Goal: Find contact information: Find contact information

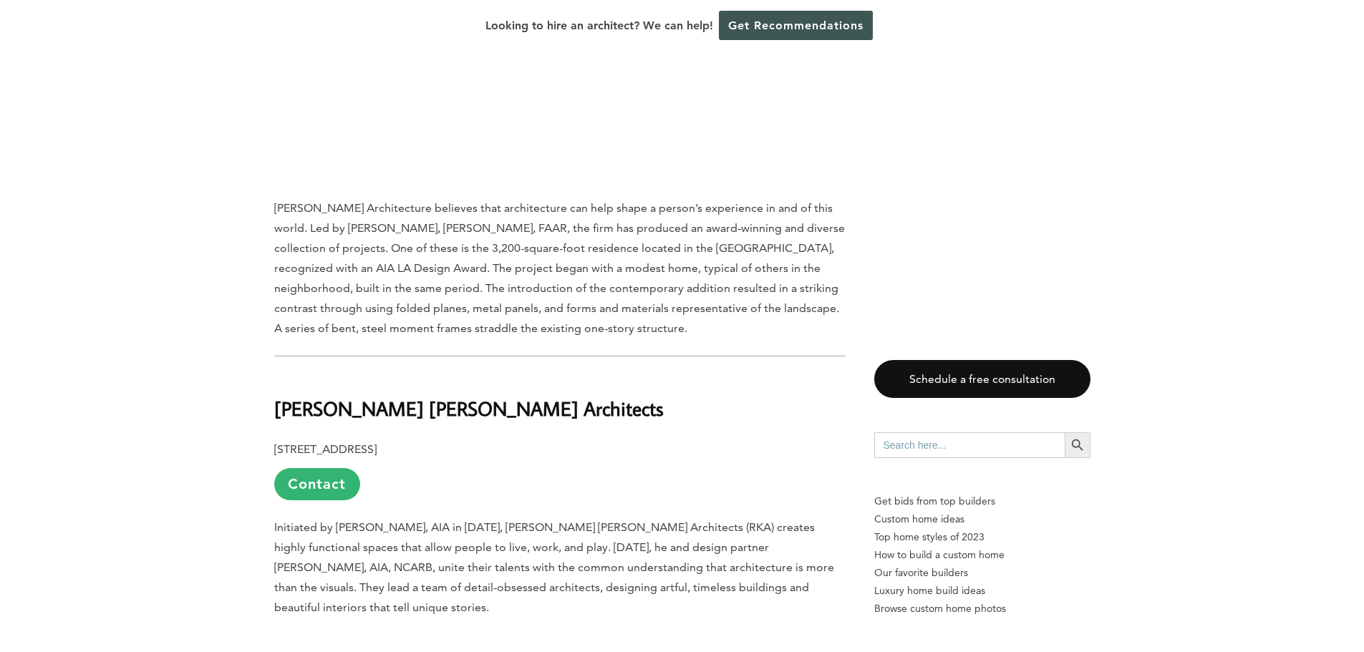
scroll to position [2435, 0]
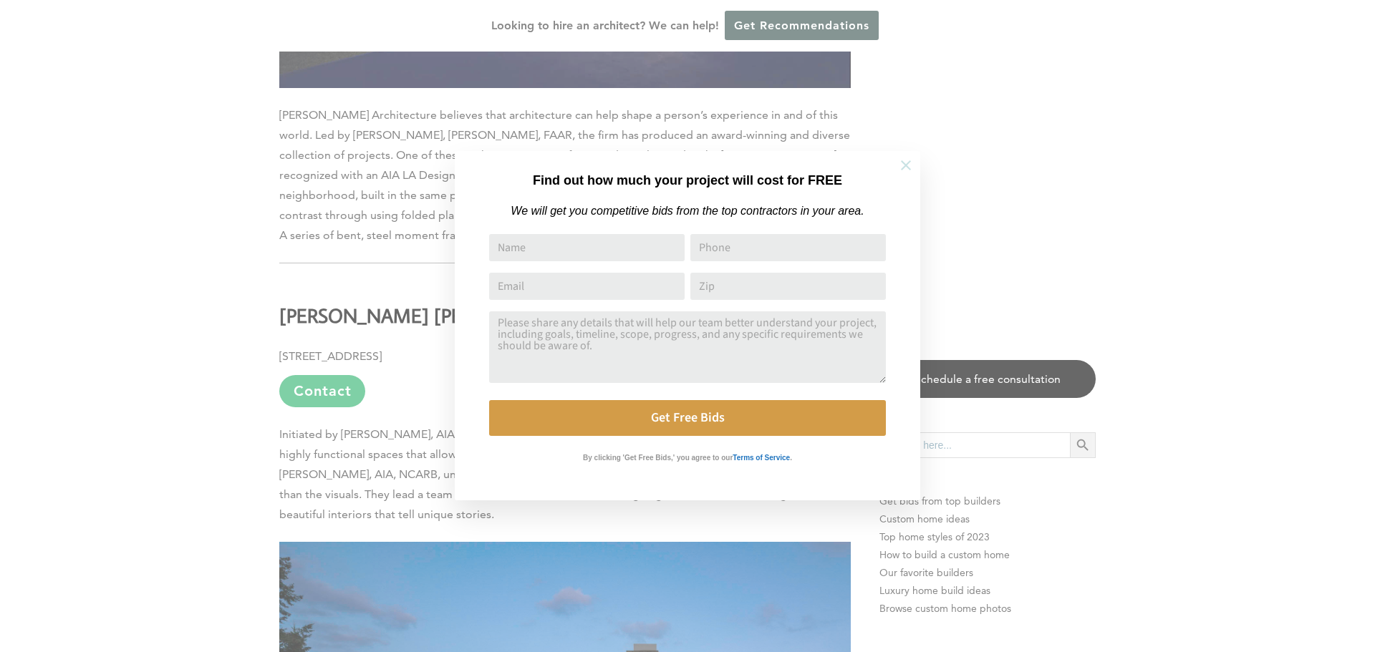
click at [907, 167] on icon at bounding box center [906, 165] width 10 height 10
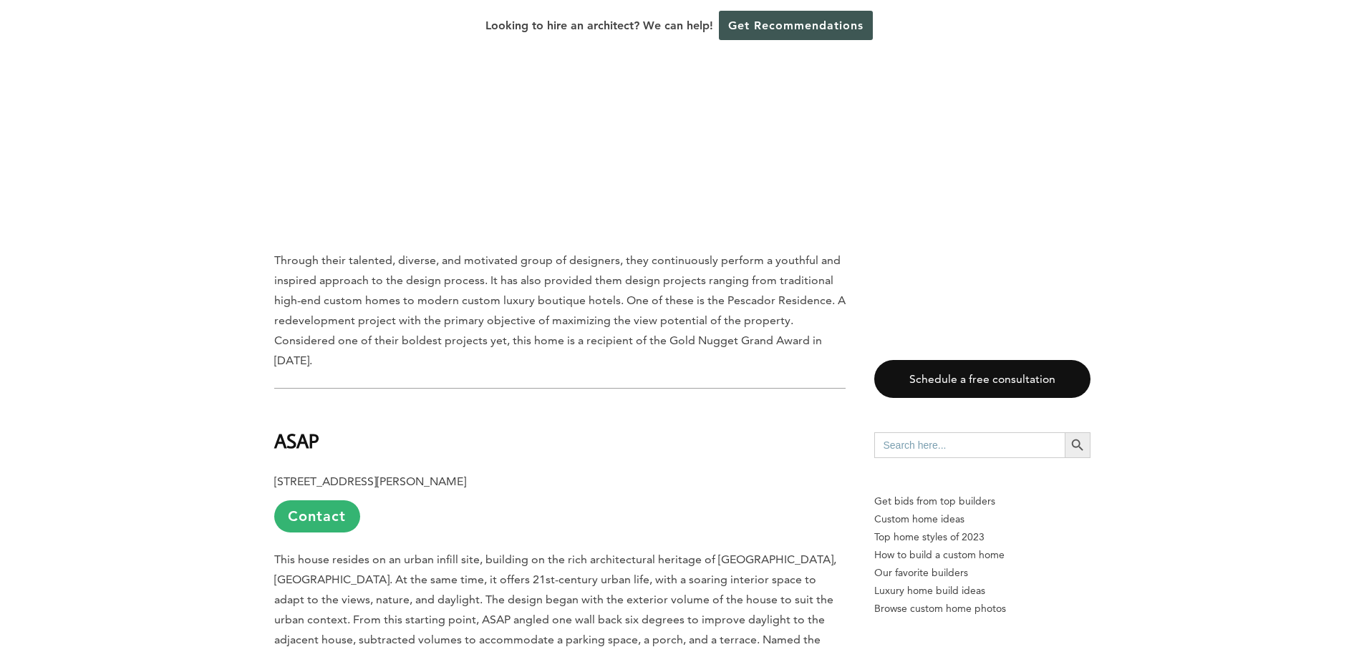
scroll to position [6804, 0]
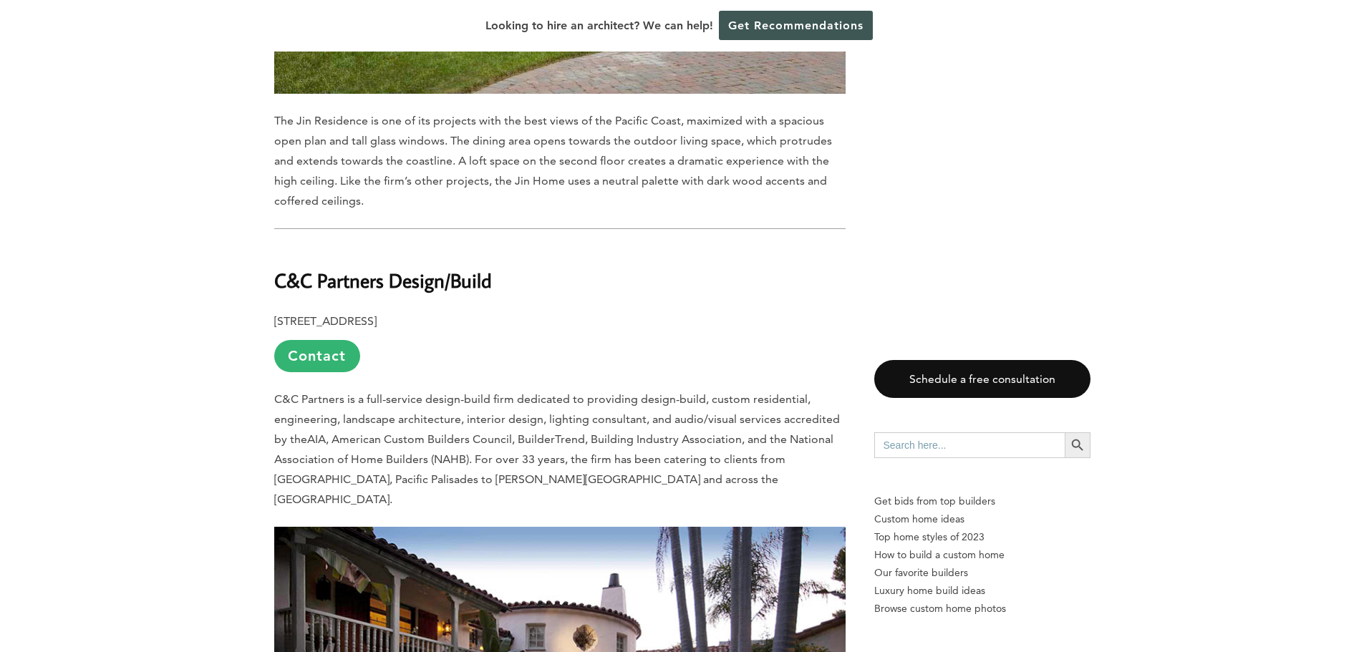
scroll to position [1862, 0]
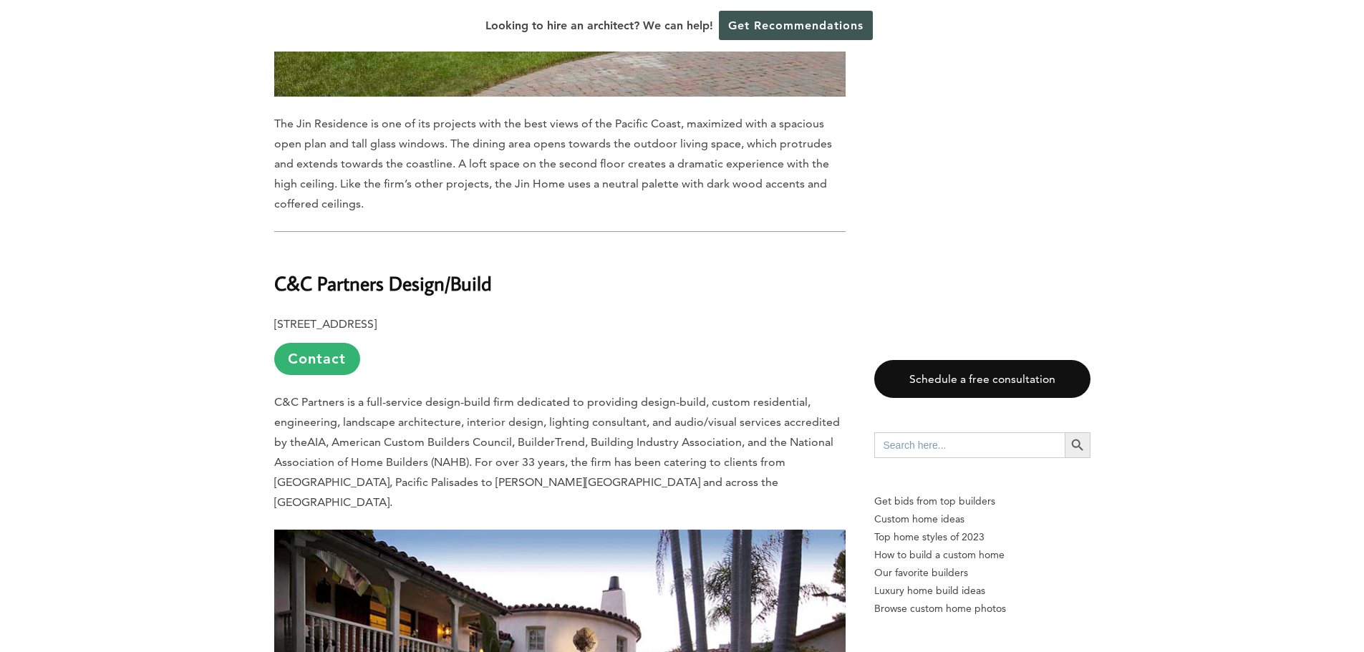
click at [331, 343] on link "Contact" at bounding box center [317, 359] width 86 height 32
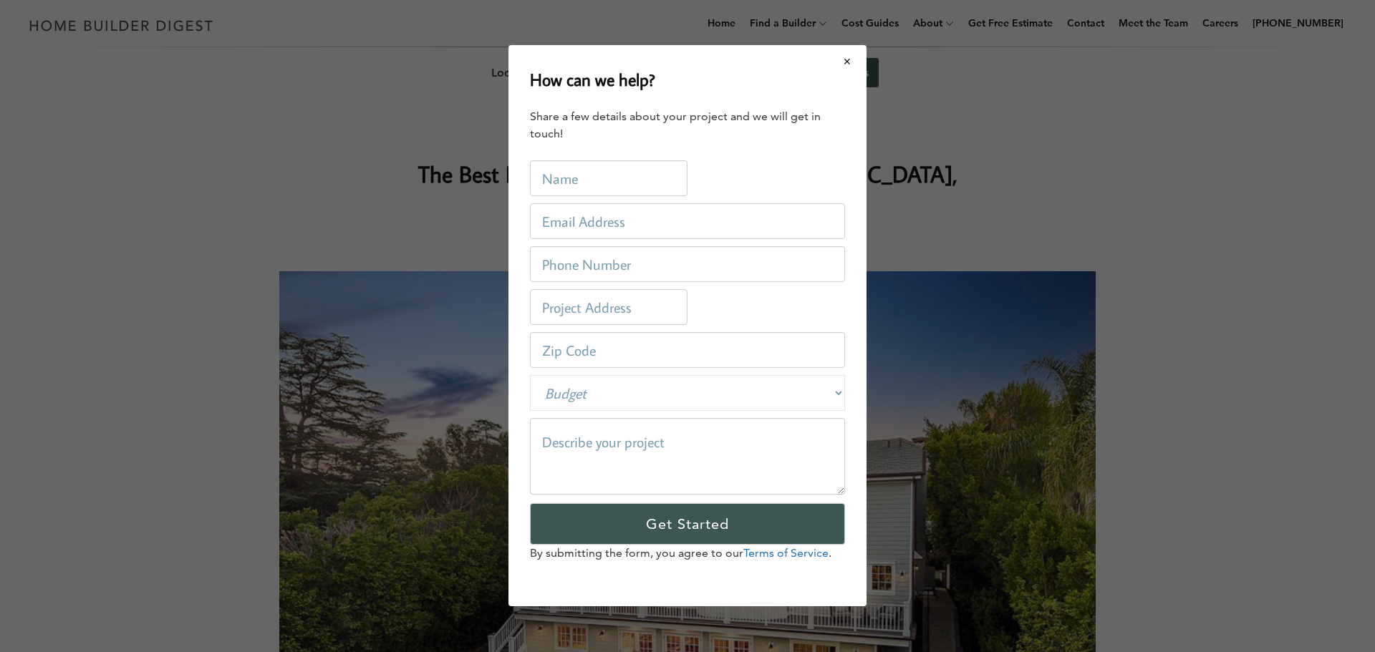
click at [847, 61] on button "Close modal" at bounding box center [848, 62] width 38 height 30
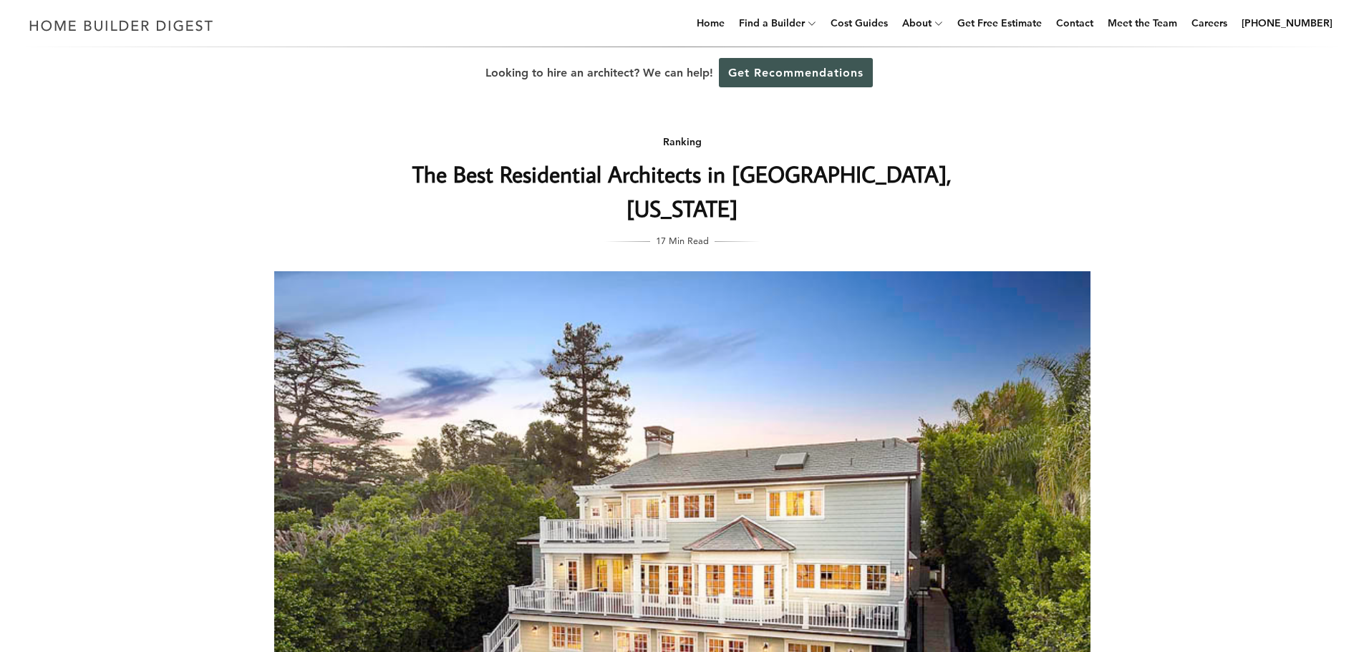
click at [735, 177] on h1 "The Best Residential Architects in [GEOGRAPHIC_DATA], [US_STATE]" at bounding box center [683, 191] width 572 height 69
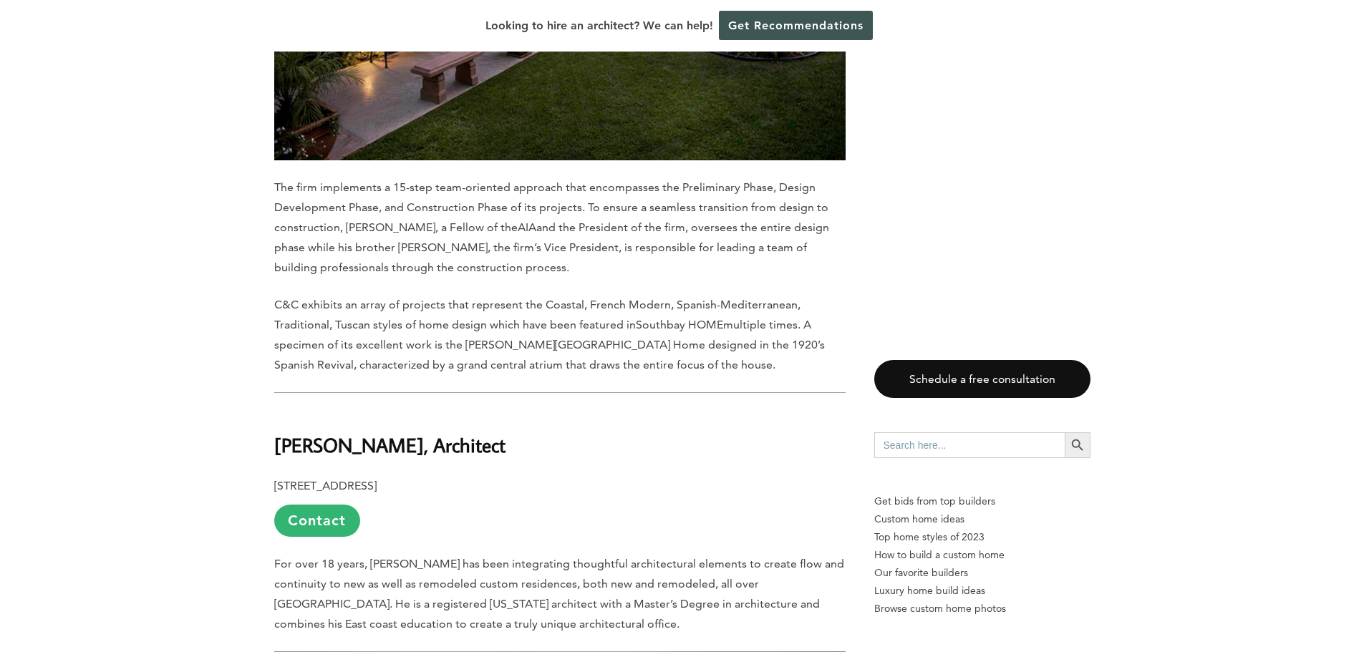
scroll to position [2722, 0]
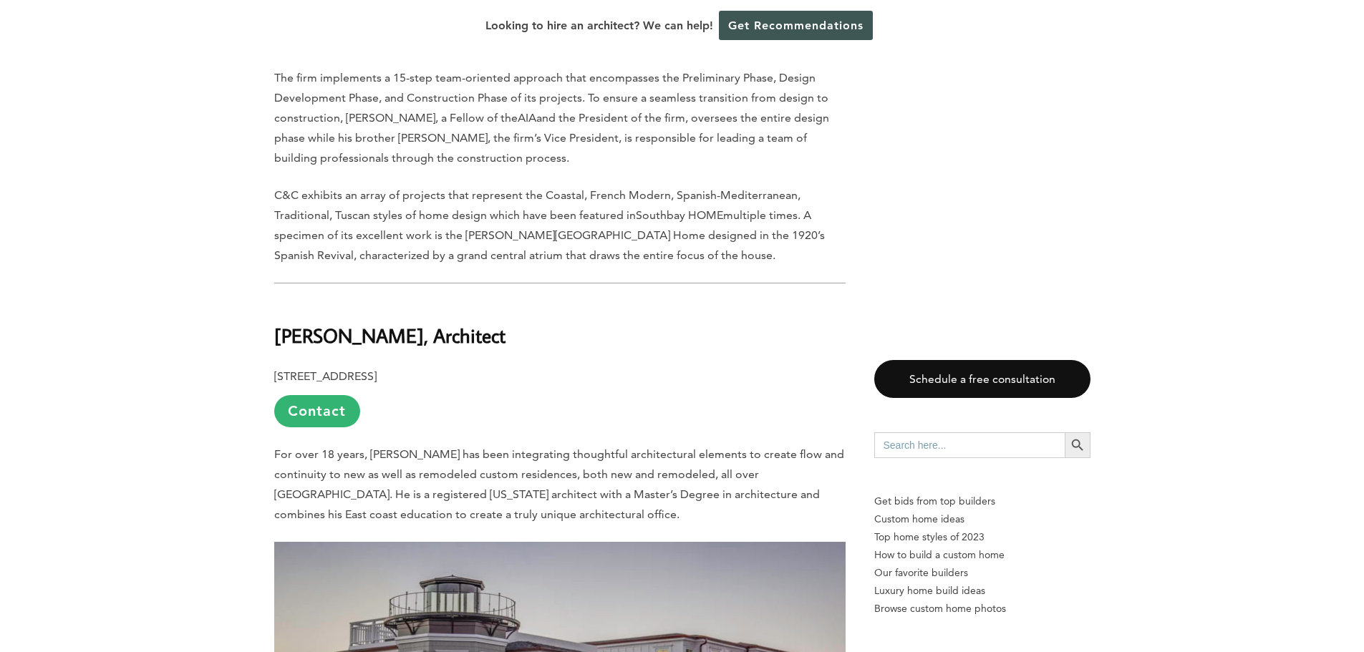
drag, startPoint x: 549, startPoint y: 284, endPoint x: 270, endPoint y: 280, distance: 278.6
copy b "[STREET_ADDRESS]"
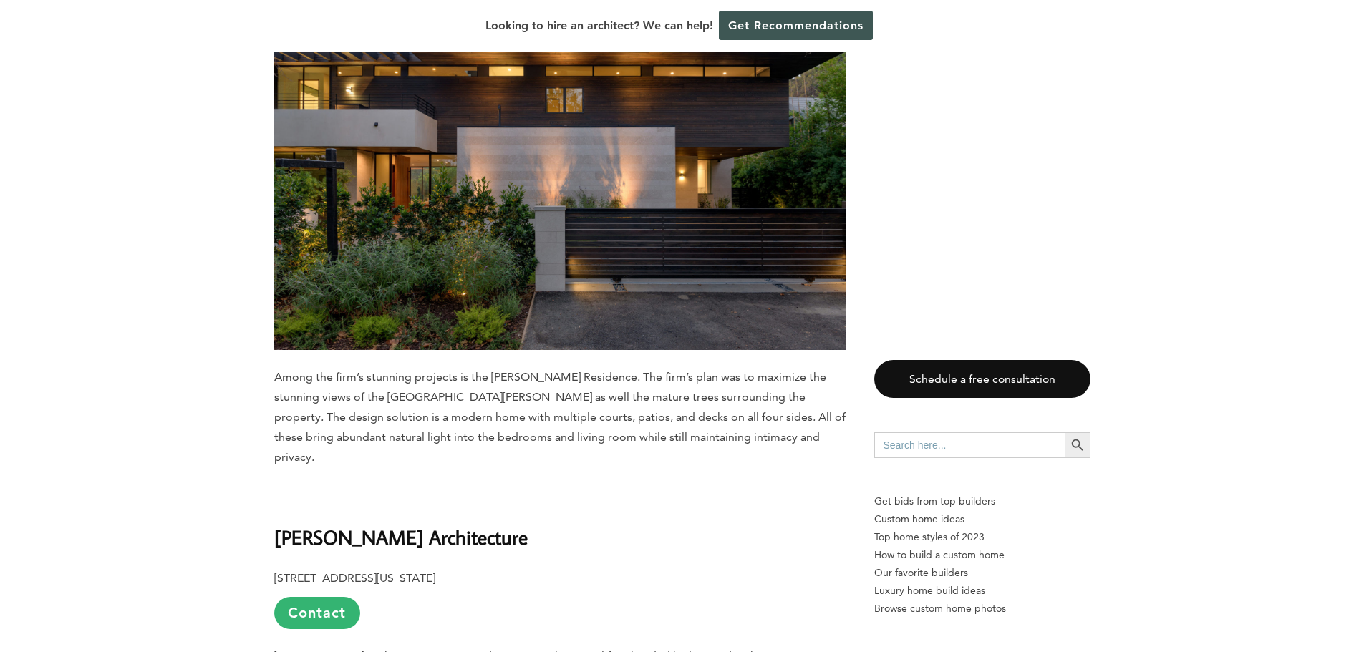
scroll to position [8022, 0]
